Goal: Entertainment & Leisure: Consume media (video, audio)

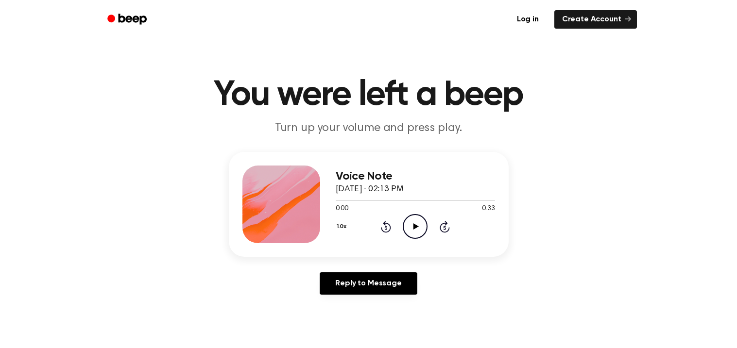
click at [416, 226] on icon at bounding box center [415, 226] width 5 height 6
click at [416, 222] on icon "Play Audio" at bounding box center [415, 226] width 25 height 25
click at [411, 226] on icon "Play Audio" at bounding box center [415, 226] width 25 height 25
click at [409, 224] on icon "Play Audio" at bounding box center [415, 226] width 25 height 25
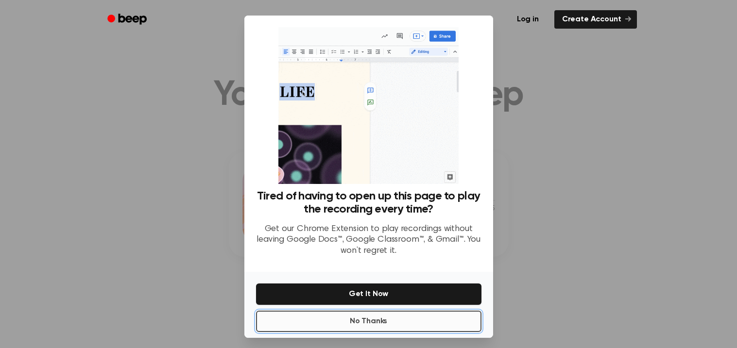
click at [437, 319] on button "No Thanks" at bounding box center [368, 321] width 225 height 21
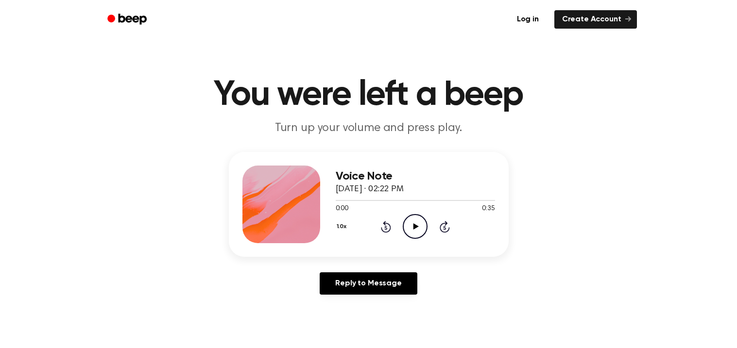
click at [414, 238] on circle at bounding box center [415, 227] width 24 height 24
click at [417, 228] on icon "Play Audio" at bounding box center [415, 226] width 25 height 25
click at [414, 234] on icon "Play Audio" at bounding box center [415, 226] width 25 height 25
click at [418, 229] on icon "Play Audio" at bounding box center [415, 226] width 25 height 25
click at [417, 222] on icon "Play Audio" at bounding box center [415, 226] width 25 height 25
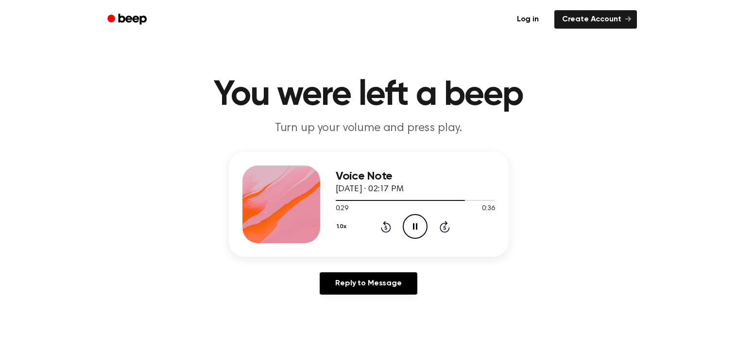
click at [385, 227] on icon at bounding box center [386, 228] width 2 height 4
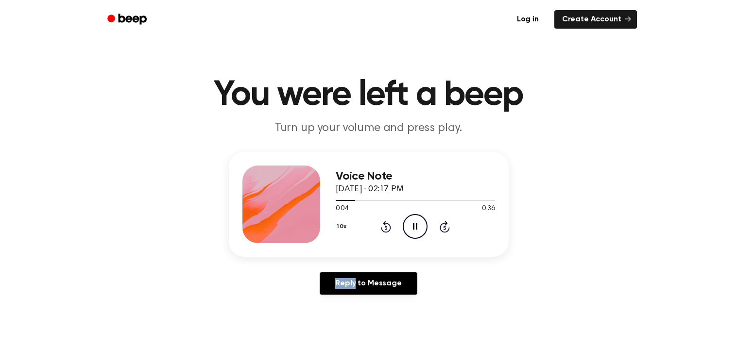
click at [385, 227] on icon at bounding box center [386, 228] width 2 height 4
click at [412, 231] on icon "Pause Audio" at bounding box center [415, 226] width 25 height 25
click at [387, 229] on icon "Rewind 5 seconds" at bounding box center [385, 226] width 11 height 13
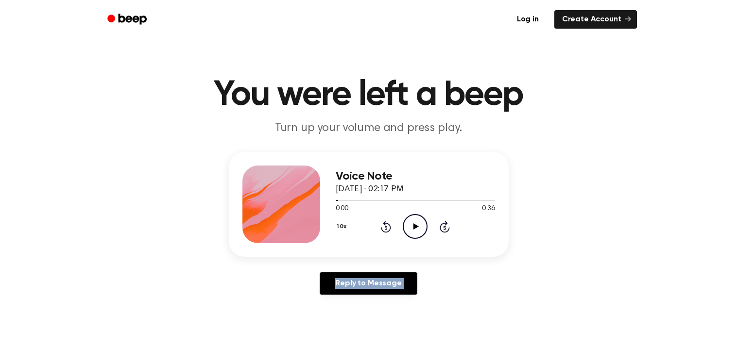
click at [387, 229] on icon "Rewind 5 seconds" at bounding box center [385, 226] width 11 height 13
click at [417, 225] on icon "Play Audio" at bounding box center [415, 226] width 25 height 25
click at [414, 227] on icon at bounding box center [415, 226] width 5 height 6
click at [419, 228] on icon "Play Audio" at bounding box center [415, 226] width 25 height 25
